Goal: Communication & Community: Ask a question

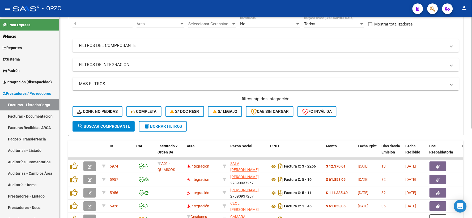
scroll to position [44, 0]
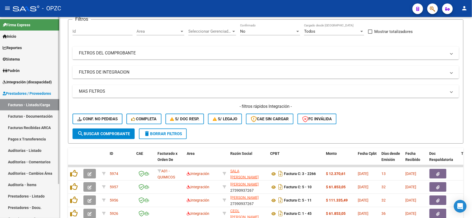
click at [39, 114] on link "Facturas - Documentación" at bounding box center [29, 115] width 59 height 11
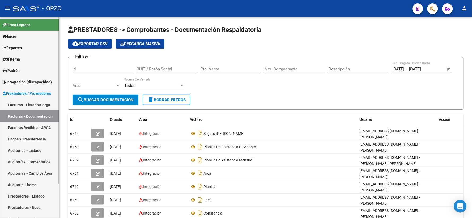
click at [30, 82] on span "Integración (discapacidad)" at bounding box center [27, 82] width 49 height 6
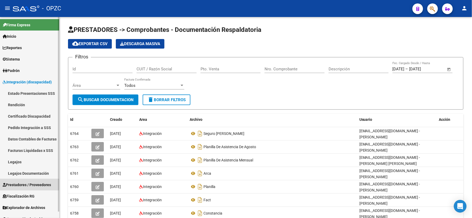
click at [25, 184] on span "Prestadores / Proveedores" at bounding box center [27, 185] width 48 height 6
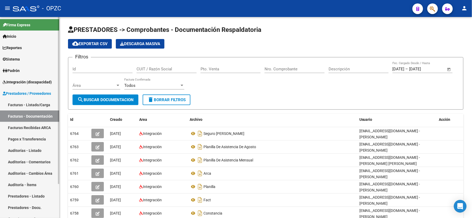
click at [37, 92] on span "Prestadores / Proveedores" at bounding box center [27, 94] width 48 height 6
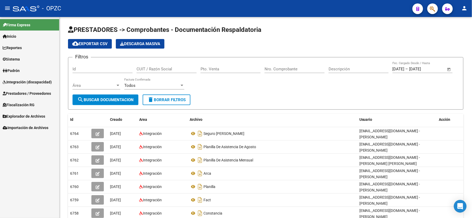
click at [38, 79] on span "Integración (discapacidad)" at bounding box center [27, 82] width 49 height 6
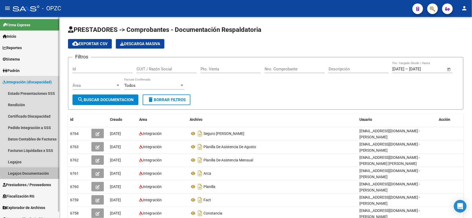
click at [33, 171] on link "Legajos Documentación" at bounding box center [29, 173] width 59 height 11
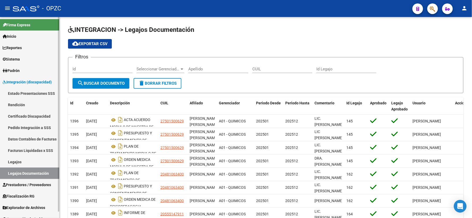
click at [37, 186] on span "Prestadores / Proveedores" at bounding box center [27, 185] width 48 height 6
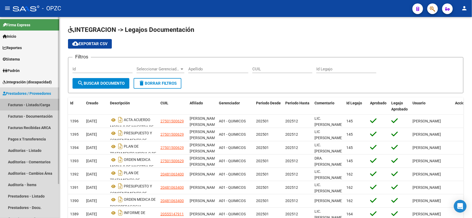
click at [33, 105] on link "Facturas - Listado/Carga" at bounding box center [29, 104] width 59 height 11
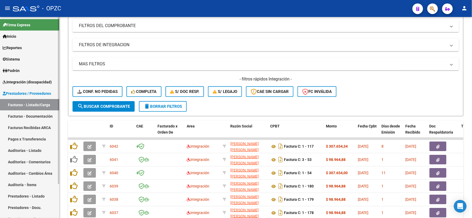
scroll to position [73, 0]
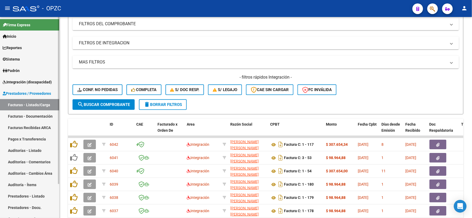
click at [34, 116] on link "Facturas - Documentación" at bounding box center [29, 115] width 59 height 11
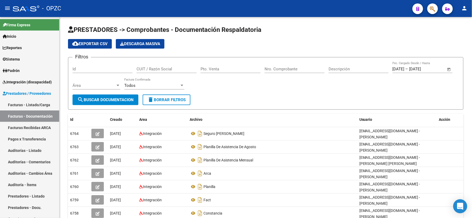
click at [455, 203] on div "Open Intercom Messenger" at bounding box center [460, 206] width 14 height 14
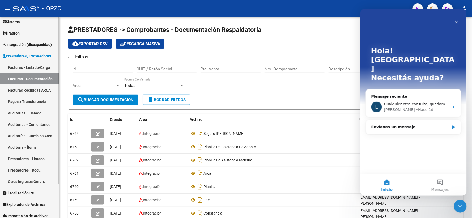
scroll to position [41, 0]
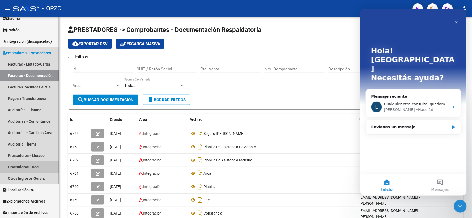
click at [32, 167] on link "Prestadores - Docu." at bounding box center [29, 166] width 59 height 11
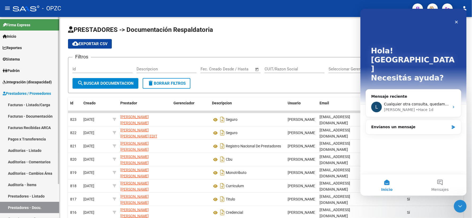
click at [31, 82] on span "Integración (discapacidad)" at bounding box center [27, 82] width 49 height 6
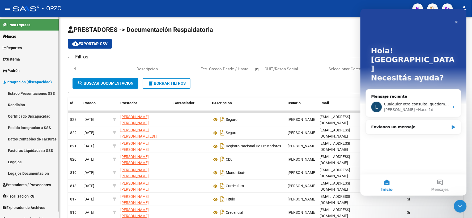
click at [37, 173] on link "Legajos Documentación" at bounding box center [29, 173] width 59 height 11
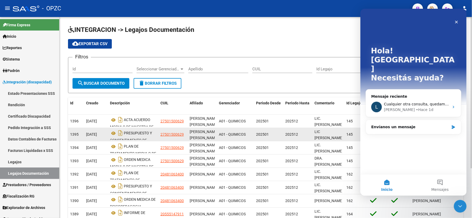
scroll to position [66, 0]
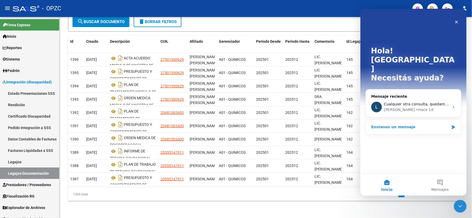
click at [402, 124] on div "Envíanos un mensaje" at bounding box center [410, 127] width 78 height 6
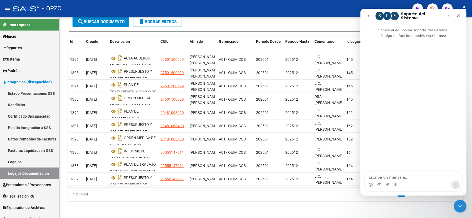
click at [394, 180] on div "Intercom Messenger" at bounding box center [396, 184] width 4 height 8
click at [394, 178] on textarea "Escribe un mensaje..." at bounding box center [413, 175] width 97 height 9
click at [457, 15] on icon "Cerrar" at bounding box center [458, 15] width 4 height 4
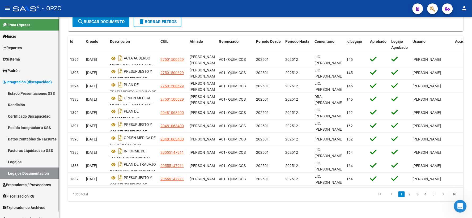
scroll to position [0, 0]
click at [27, 184] on span "Prestadores / Proveedores" at bounding box center [27, 185] width 48 height 6
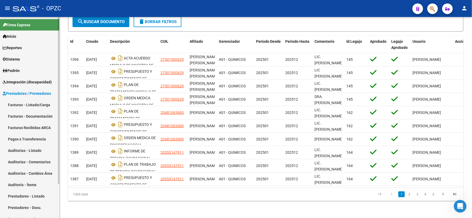
click at [28, 104] on link "Facturas - Listado/Carga" at bounding box center [29, 104] width 59 height 11
